Goal: Task Accomplishment & Management: Use online tool/utility

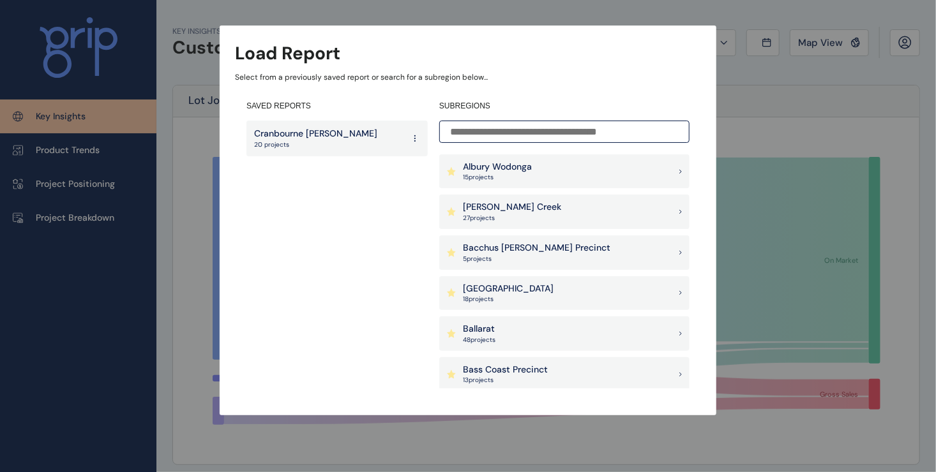
click at [450, 128] on input at bounding box center [564, 132] width 250 height 22
click at [733, 139] on div "Load Report Select from a previously saved report or search for a subregion bel…" at bounding box center [468, 195] width 936 height 390
click at [292, 134] on p "Cranbourne Clyde" at bounding box center [315, 134] width 123 height 13
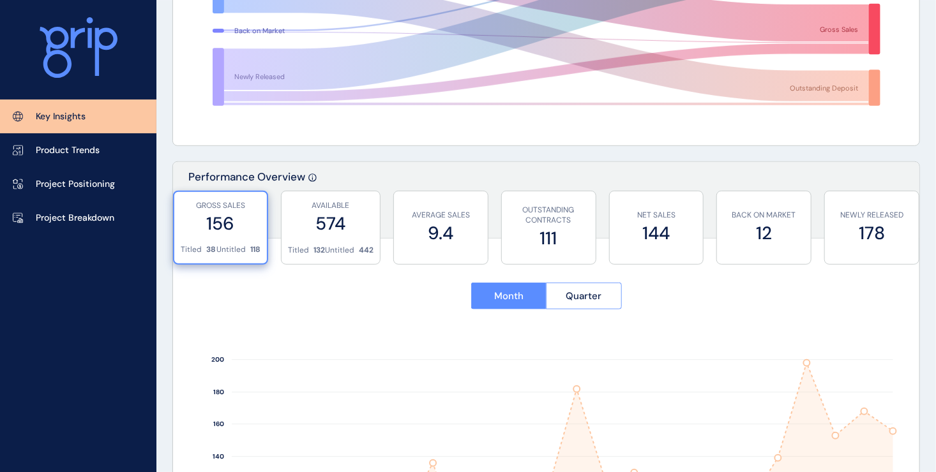
scroll to position [383, 0]
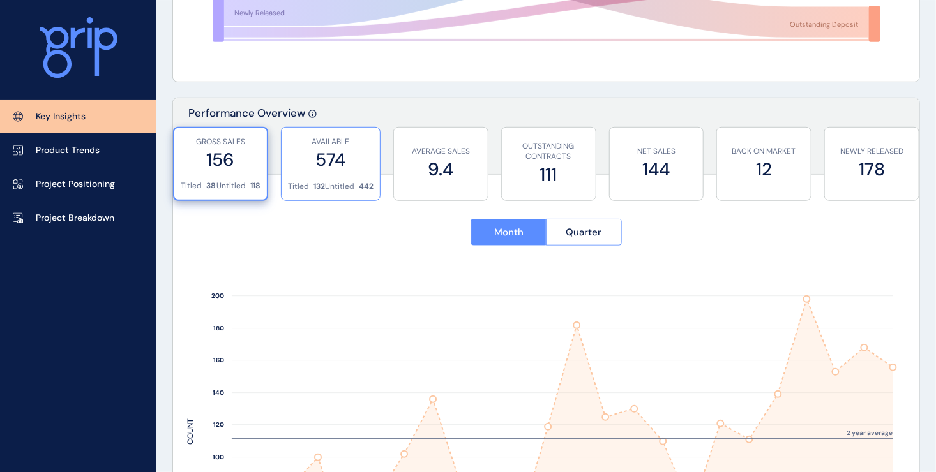
click at [349, 169] on label "574" at bounding box center [331, 159] width 86 height 25
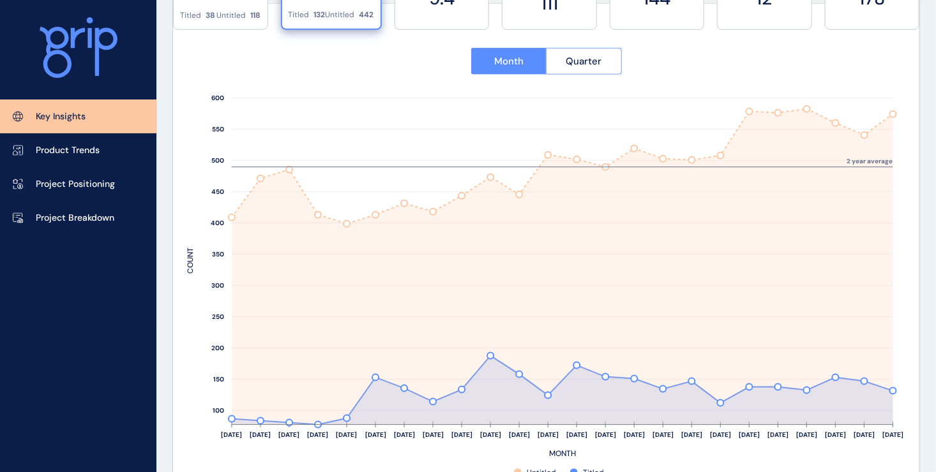
scroll to position [575, 0]
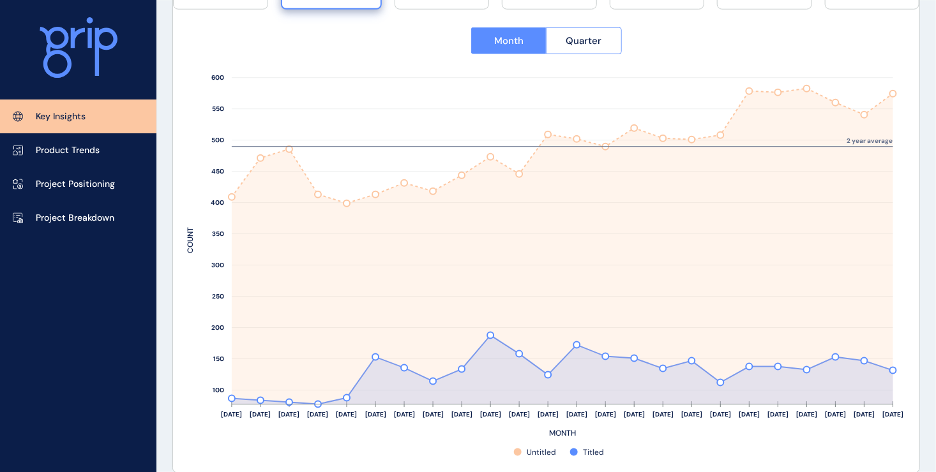
click at [195, 201] on rect at bounding box center [546, 264] width 719 height 389
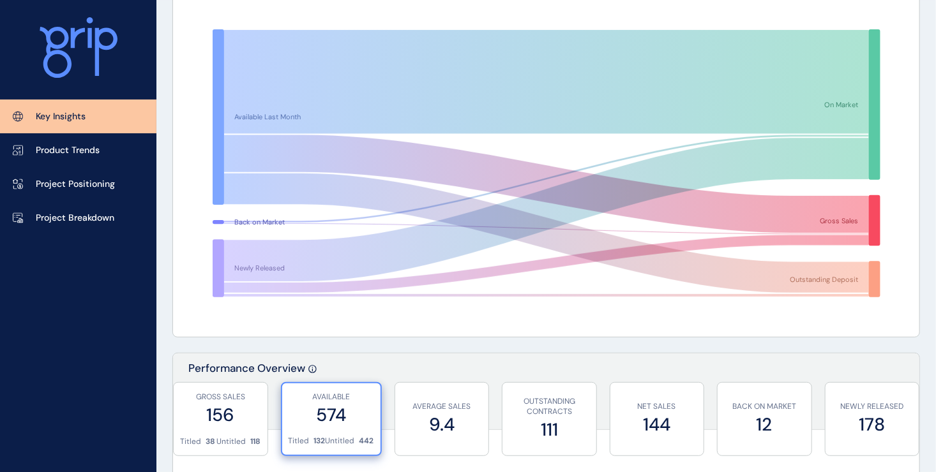
scroll to position [0, 0]
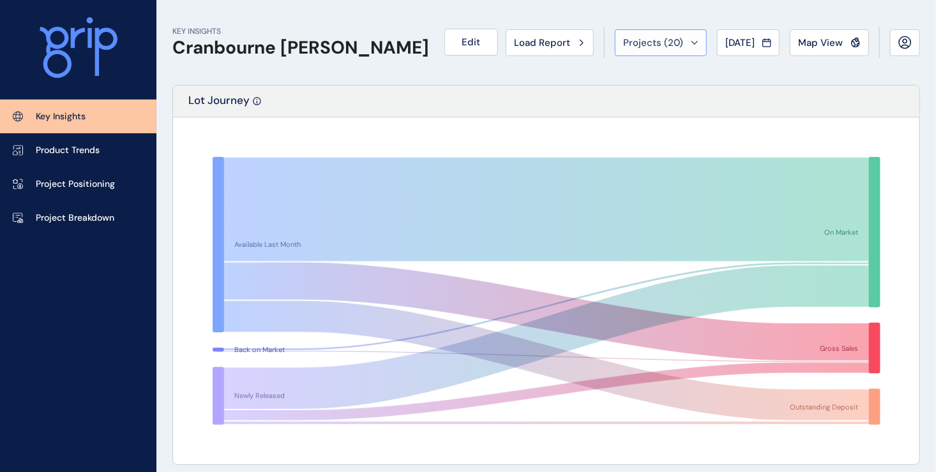
click at [683, 47] on div "Projects ( 20 )" at bounding box center [660, 42] width 75 height 13
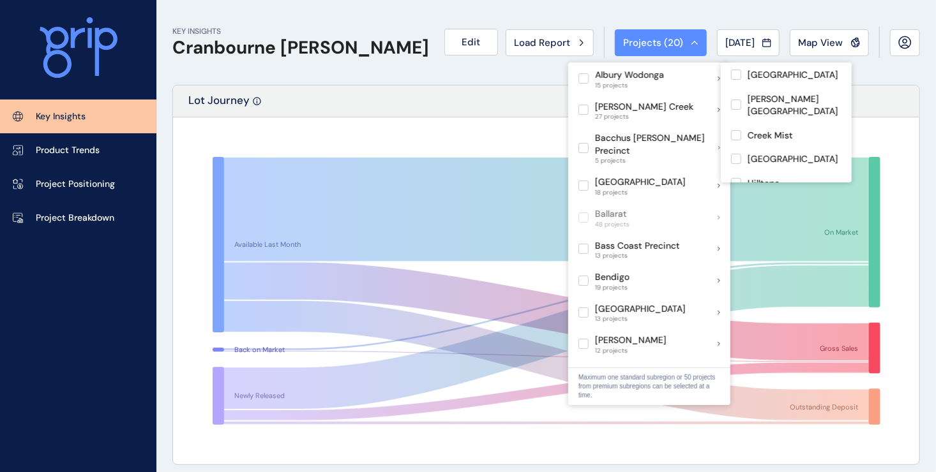
click at [551, 75] on div "KEY INSIGHTS Cranbourne Clyde Edit Load Report Projects ( 20 ) Aug 2025 2025 < …" at bounding box center [545, 42] width 747 height 85
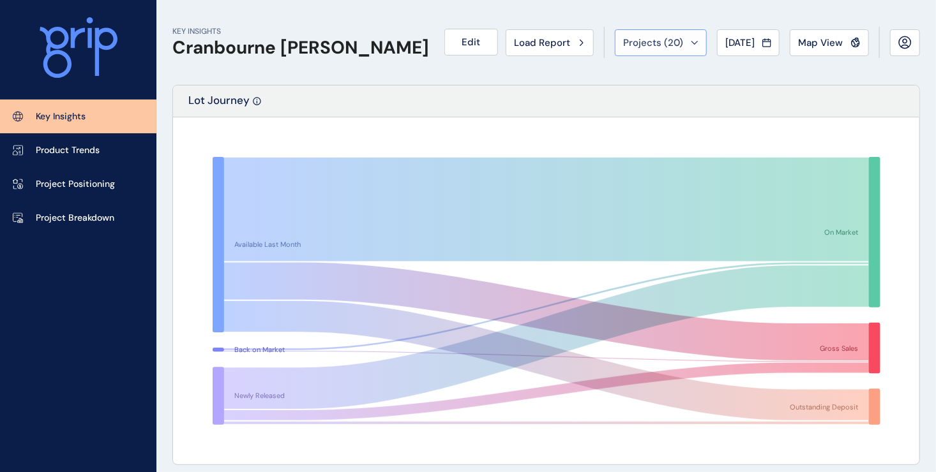
click at [684, 47] on div "Projects ( 20 )" at bounding box center [660, 42] width 75 height 13
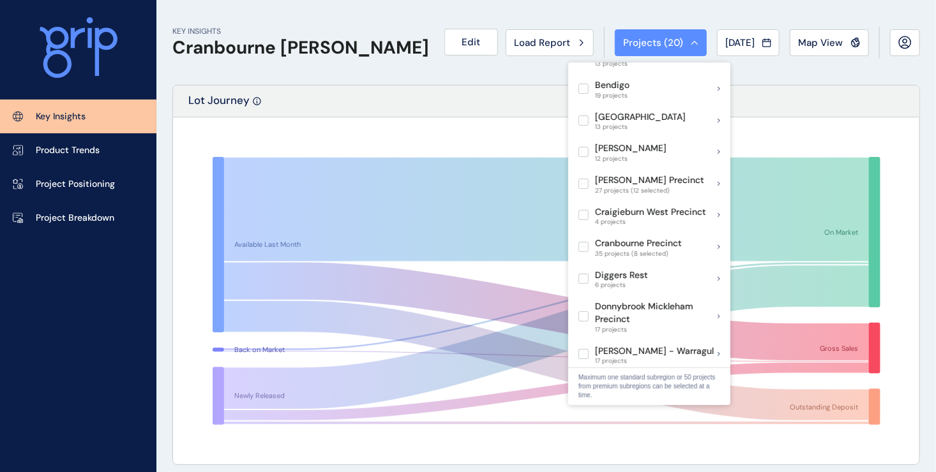
scroll to position [194, 0]
click at [429, 139] on rect at bounding box center [546, 290] width 719 height 319
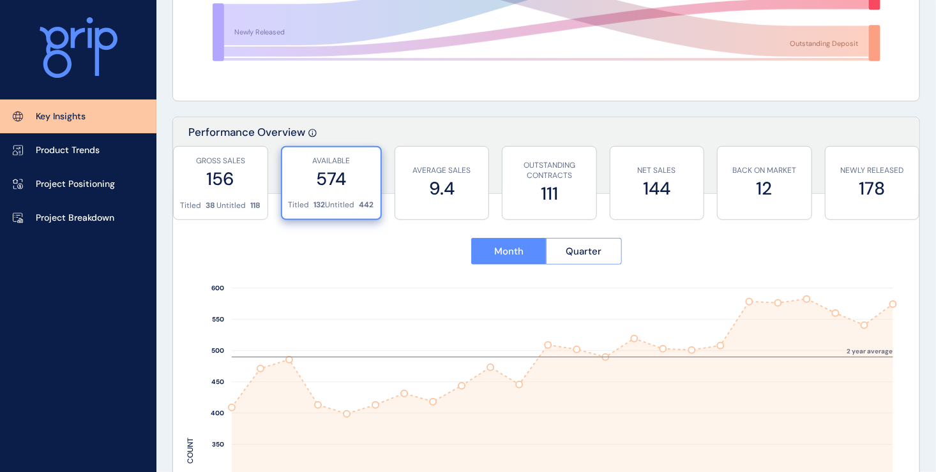
scroll to position [447, 0]
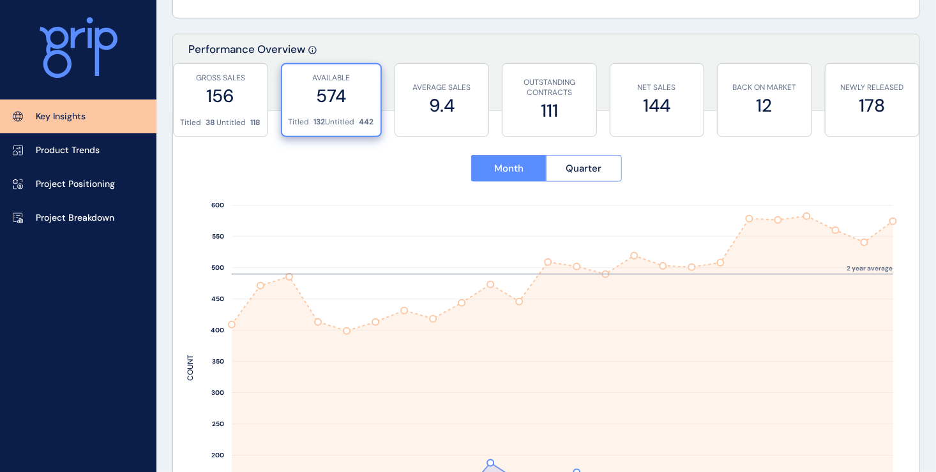
click at [330, 114] on div "AVAILABLE 574" at bounding box center [332, 90] width 86 height 52
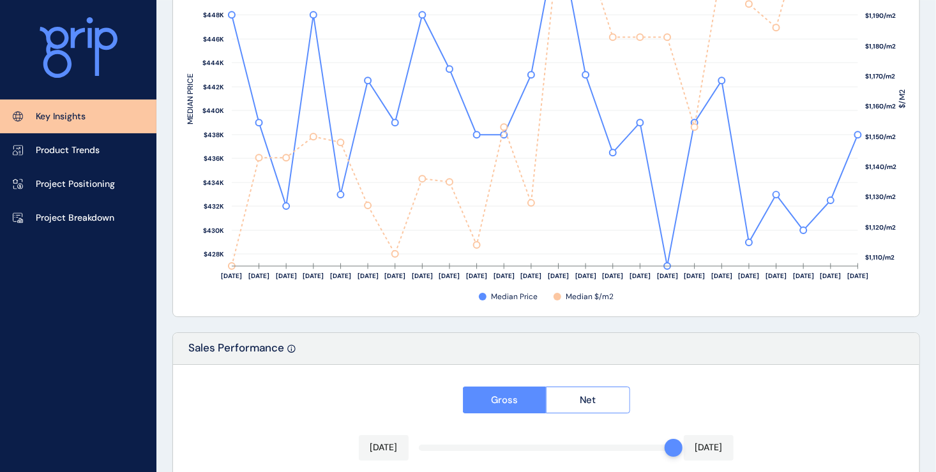
scroll to position [1851, 0]
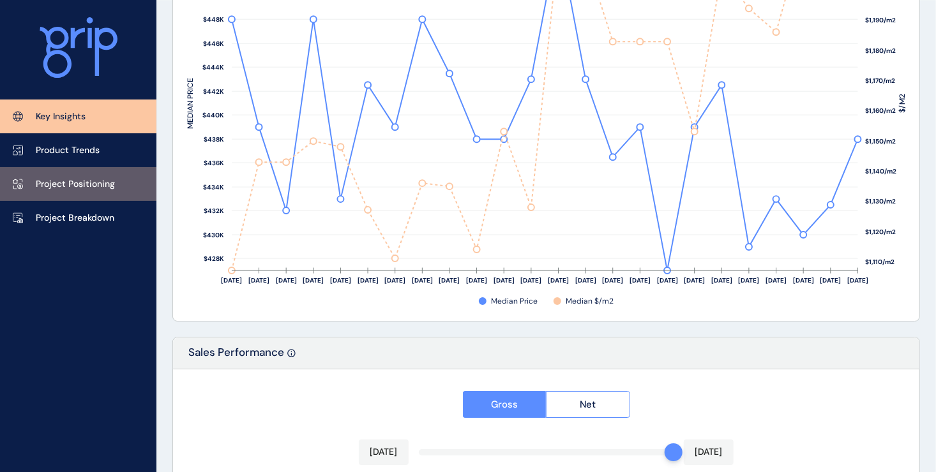
click at [75, 183] on p "Project Positioning" at bounding box center [75, 184] width 79 height 13
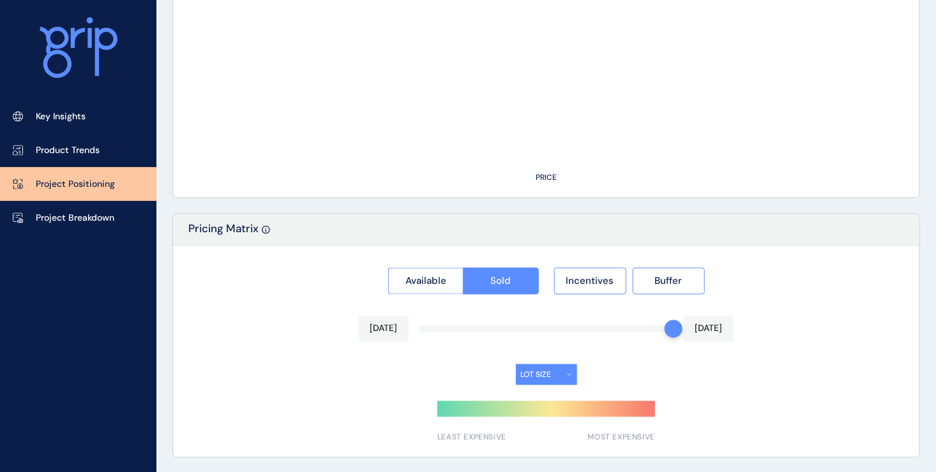
type input "********"
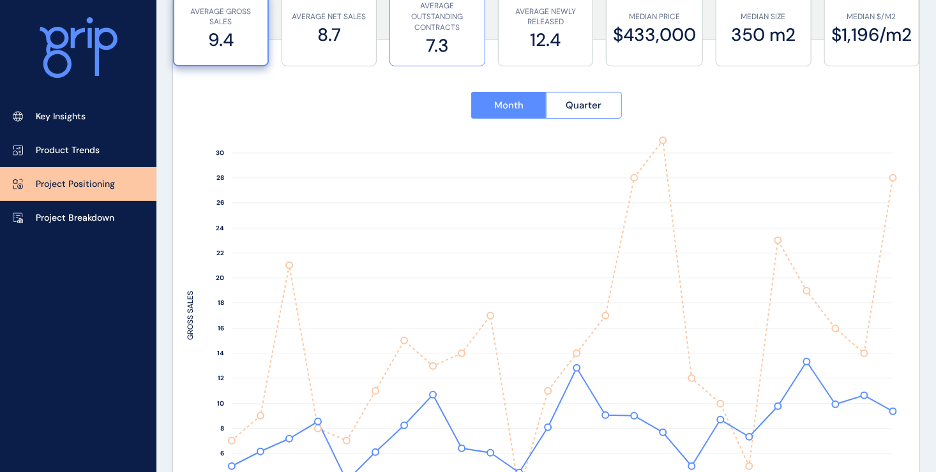
scroll to position [128, 0]
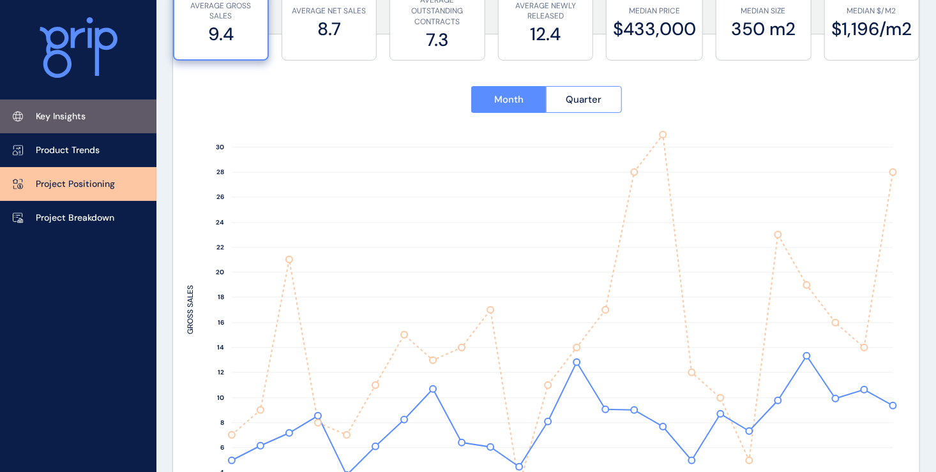
click at [64, 126] on link "Key Insights" at bounding box center [78, 117] width 156 height 34
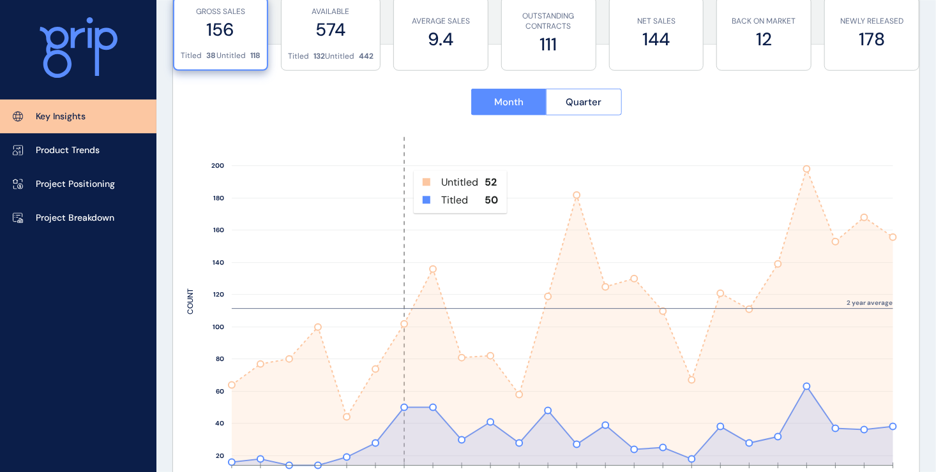
scroll to position [447, 0]
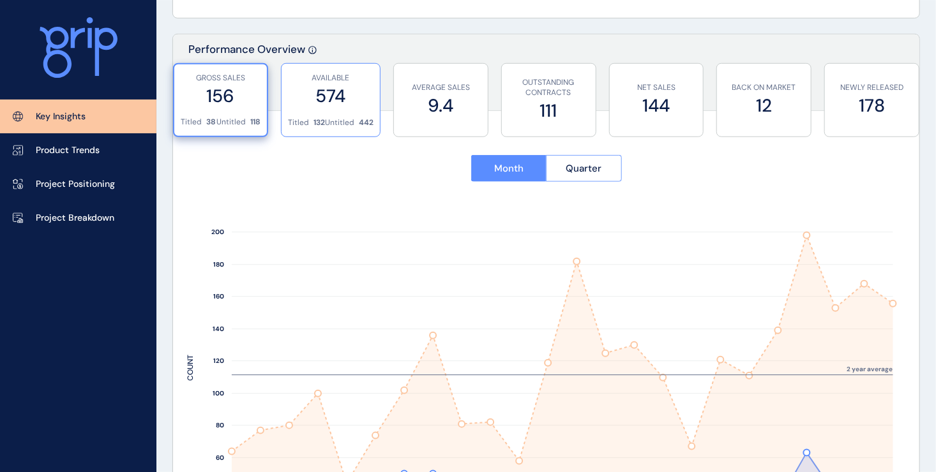
click at [334, 109] on div "AVAILABLE 574" at bounding box center [331, 91] width 86 height 54
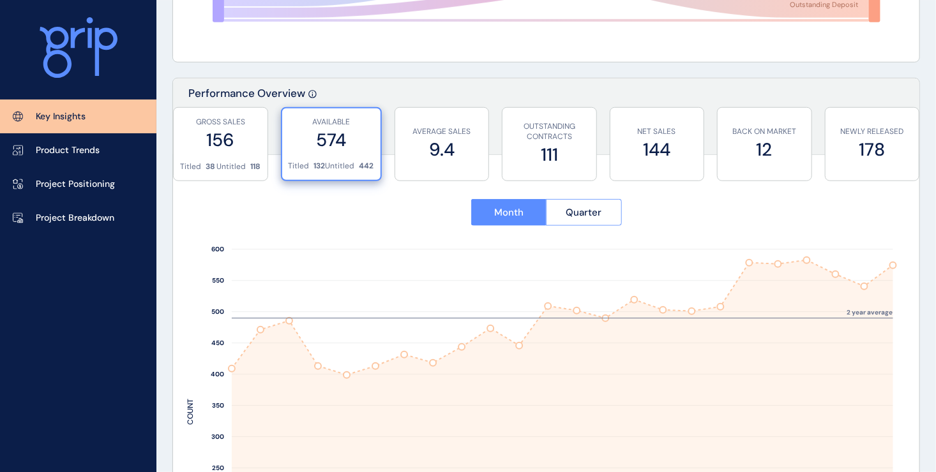
scroll to position [383, 0]
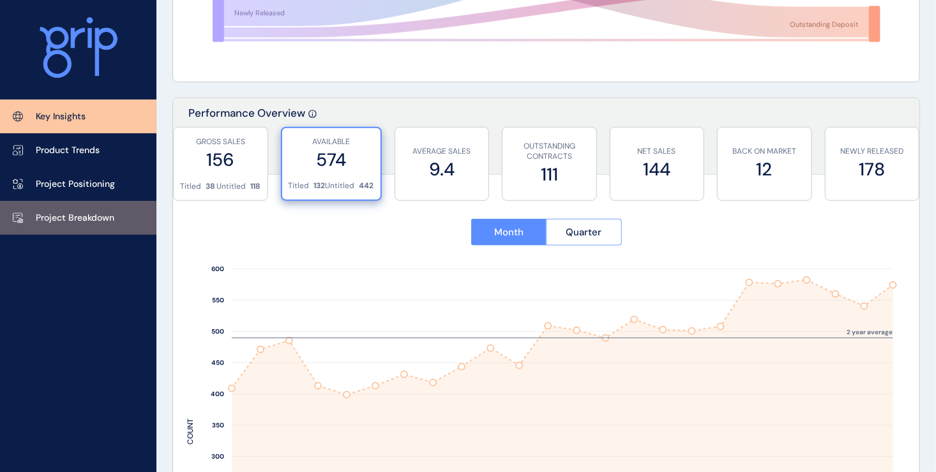
click at [52, 211] on link "Project Breakdown" at bounding box center [78, 218] width 156 height 34
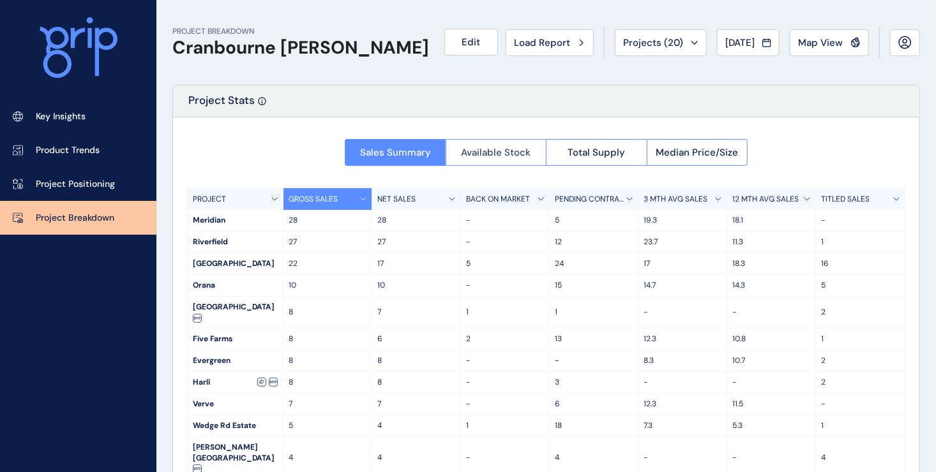
click at [477, 161] on button "Available Stock" at bounding box center [496, 152] width 101 height 27
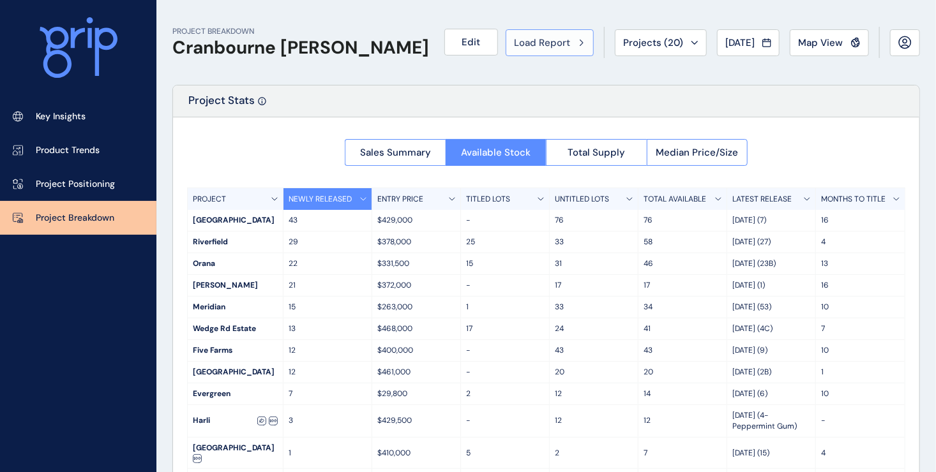
click at [548, 47] on span "Load Report" at bounding box center [542, 42] width 56 height 13
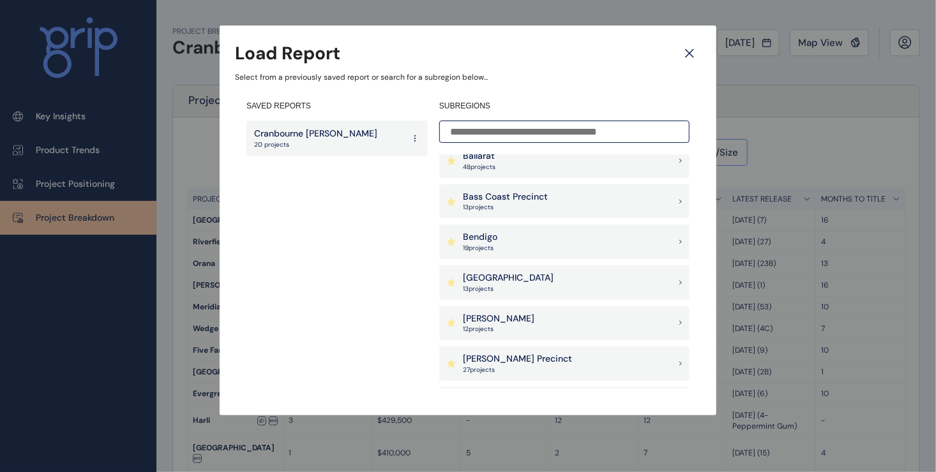
scroll to position [192, 0]
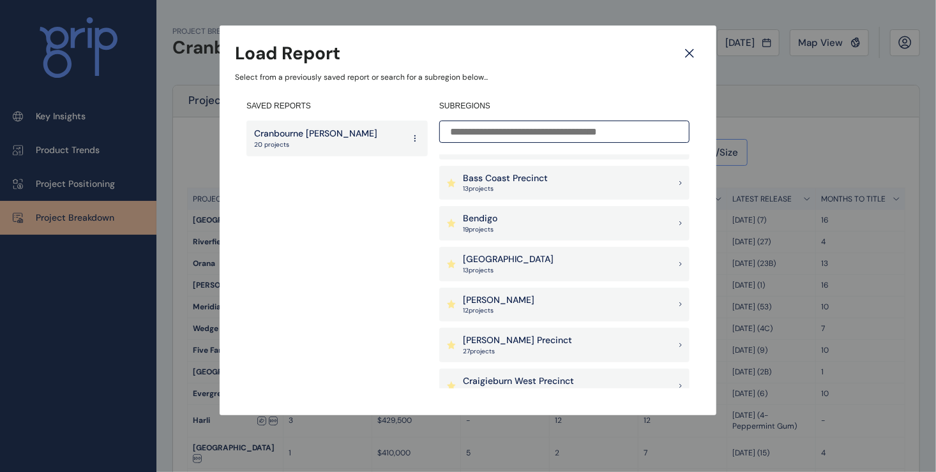
click at [518, 255] on p "Berwick South Precinct" at bounding box center [508, 259] width 91 height 13
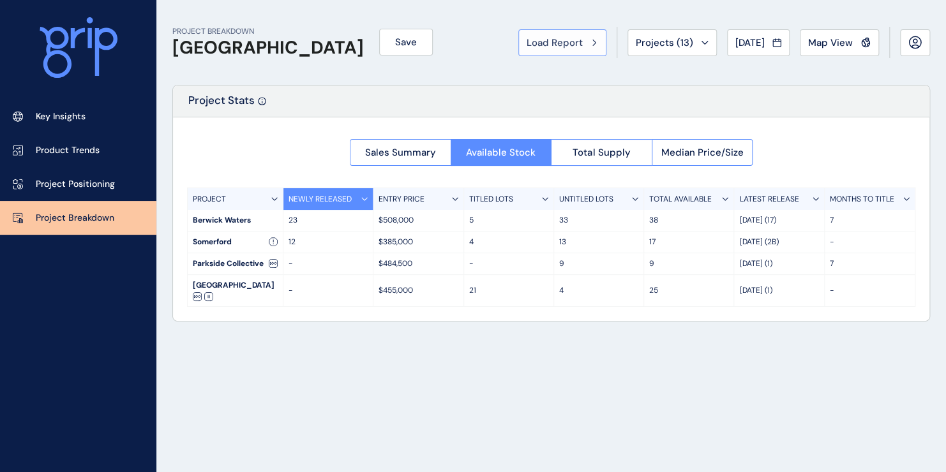
click at [555, 44] on span "Load Report" at bounding box center [555, 42] width 56 height 13
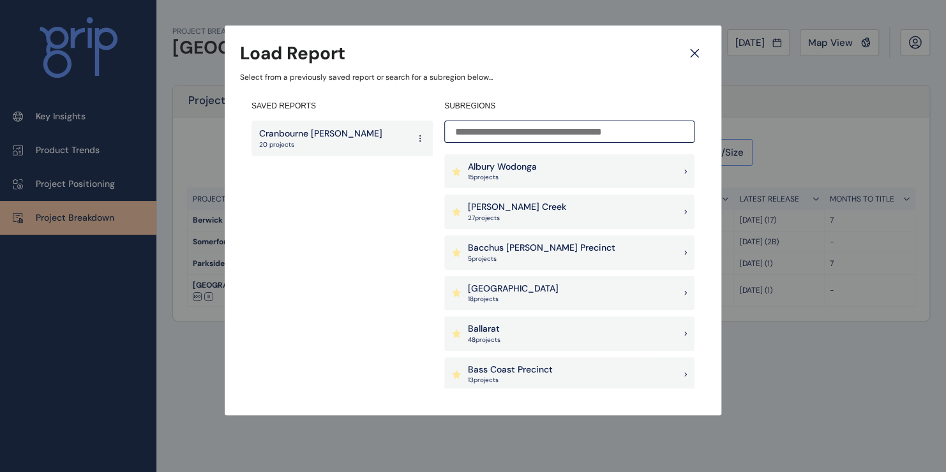
click at [338, 140] on div "Cranbourne Clyde 20 projects" at bounding box center [342, 139] width 181 height 36
